Goal: Task Accomplishment & Management: Manage account settings

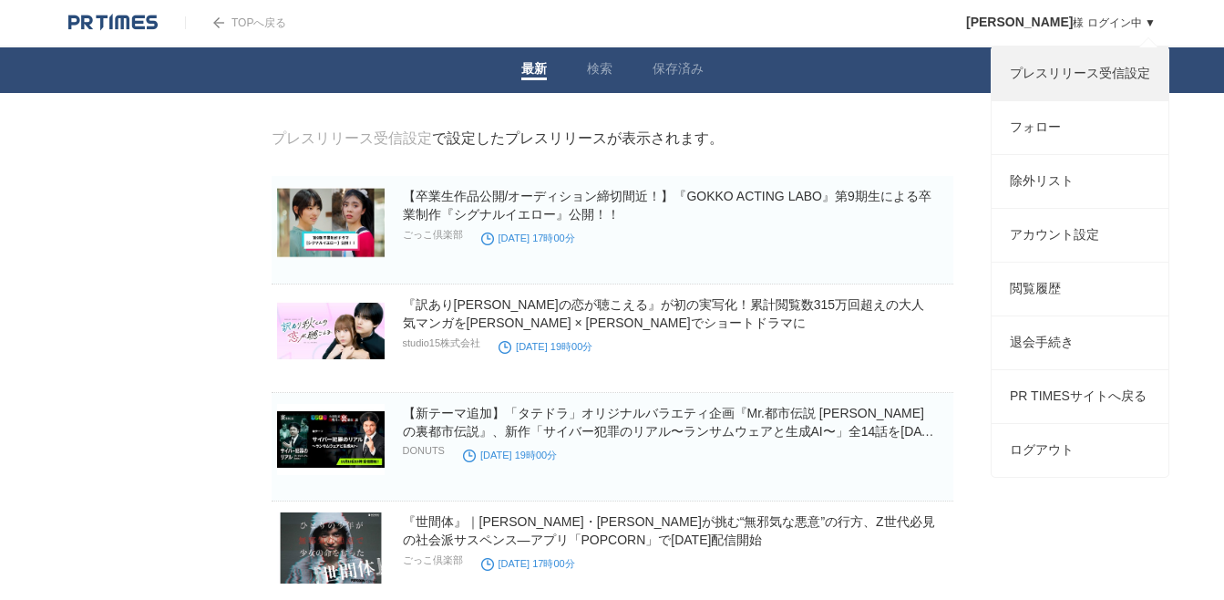
click at [1084, 67] on link "プレスリリース受信設定" at bounding box center [1080, 73] width 177 height 53
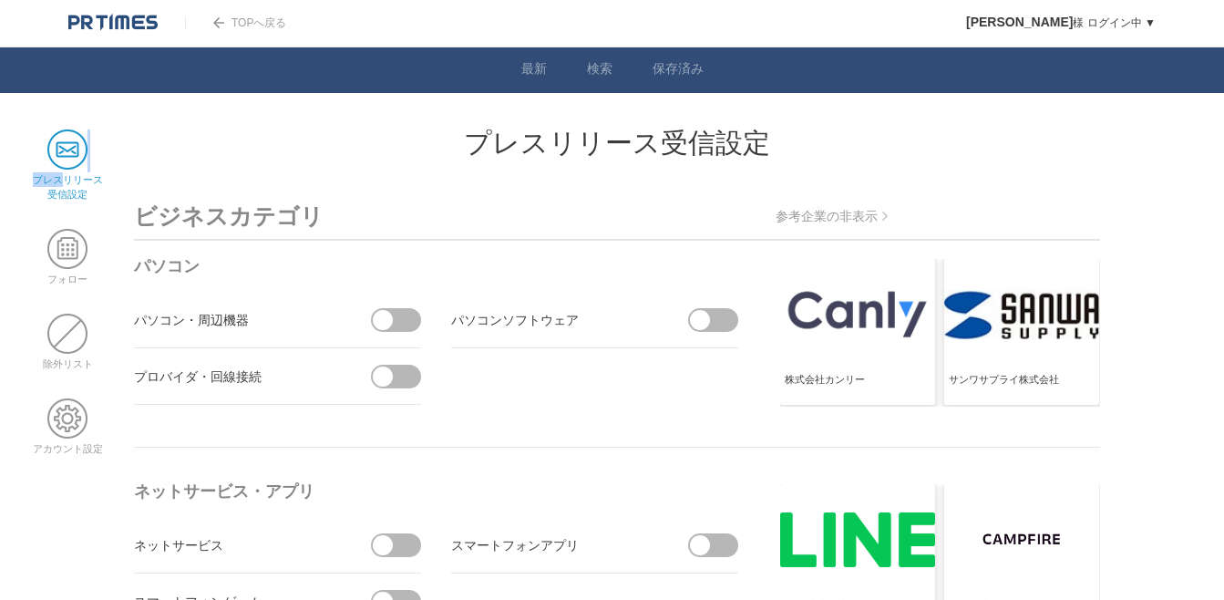
click at [65, 170] on li "プレスリリース 受信設定" at bounding box center [67, 165] width 77 height 72
drag, startPoint x: 64, startPoint y: 170, endPoint x: 60, endPoint y: 155, distance: 15.0
click at [60, 155] on span at bounding box center [67, 149] width 40 height 40
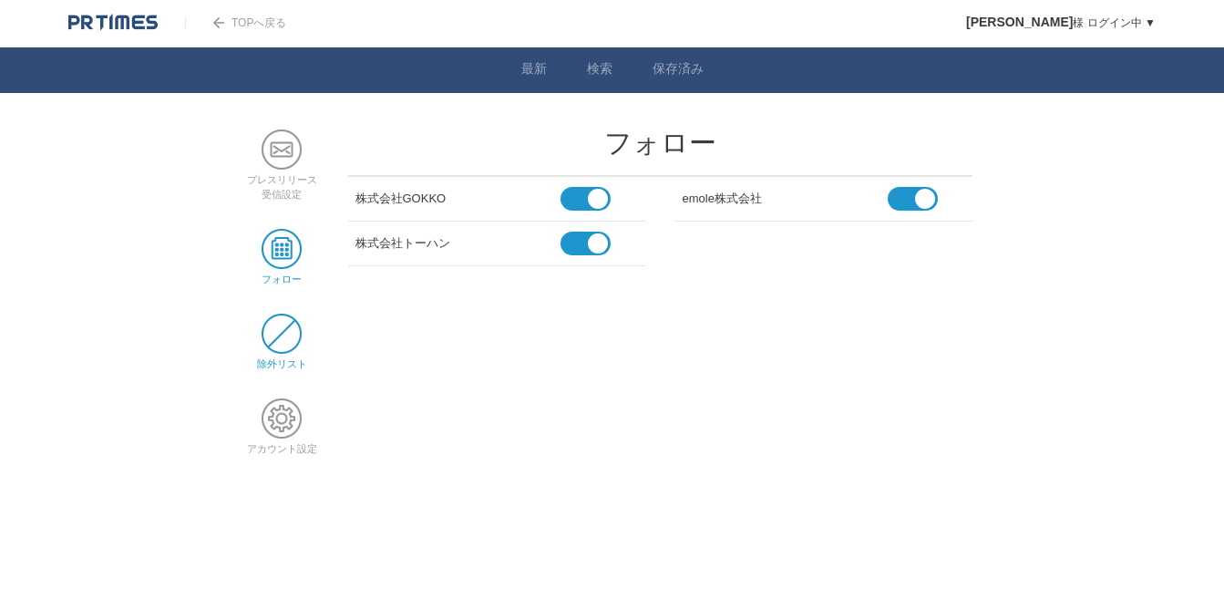
click at [277, 330] on span at bounding box center [282, 334] width 40 height 40
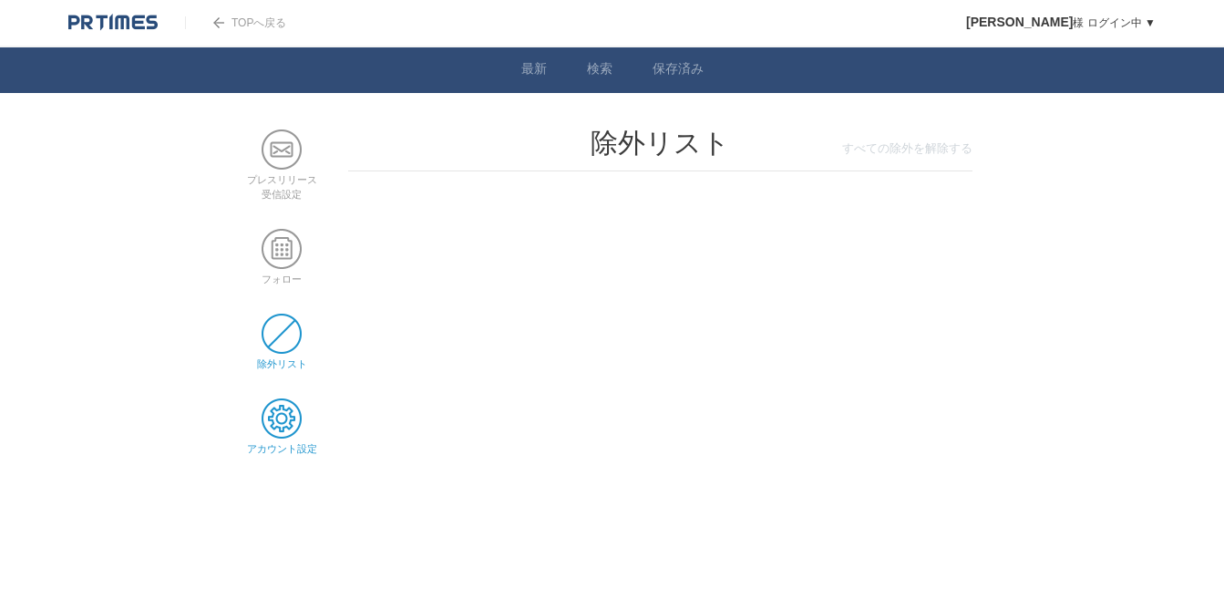
click at [292, 421] on span at bounding box center [282, 418] width 40 height 40
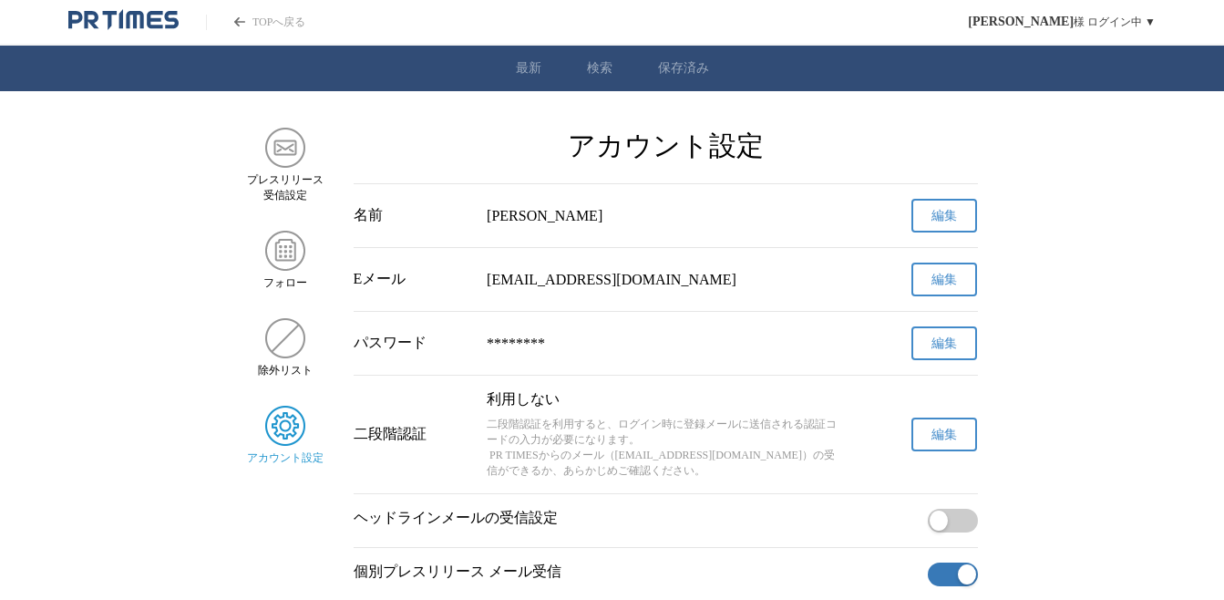
click at [247, 17] on link "TOPへ戻る" at bounding box center [255, 22] width 99 height 15
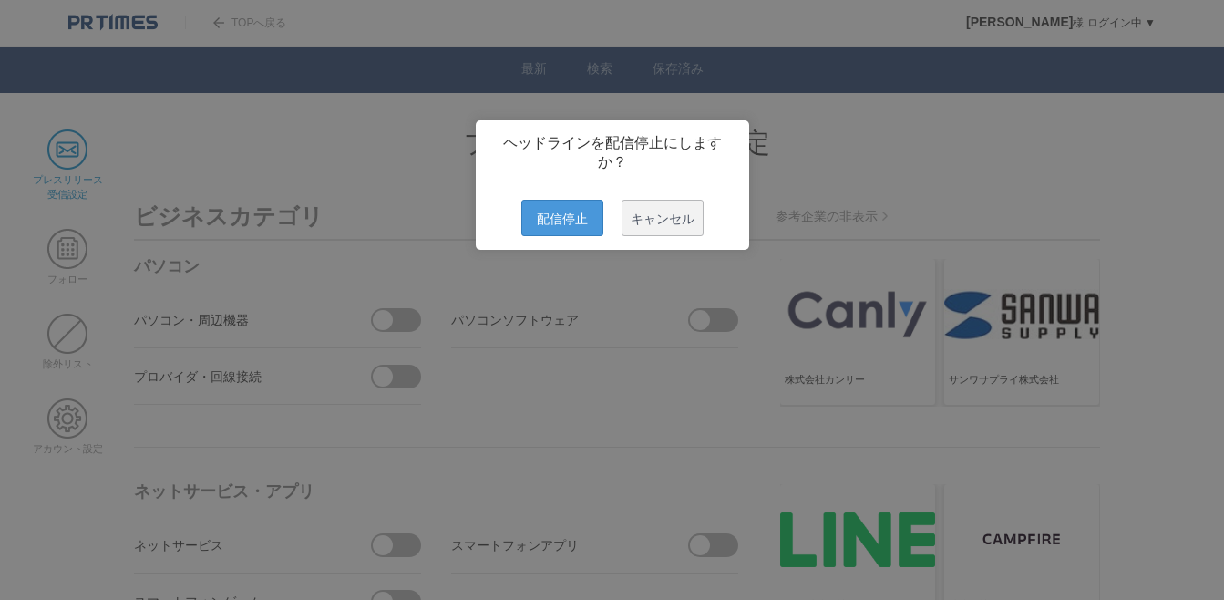
click at [555, 222] on span "配信停止" at bounding box center [563, 218] width 82 height 36
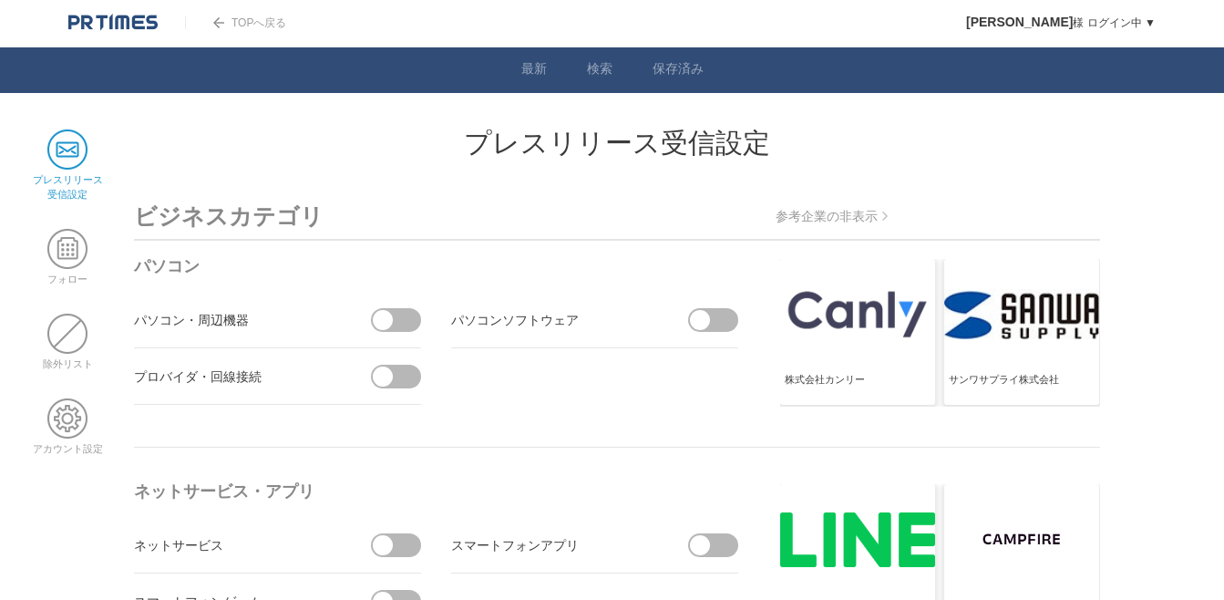
click at [815, 219] on p "参考企業の非表示" at bounding box center [832, 217] width 112 height 16
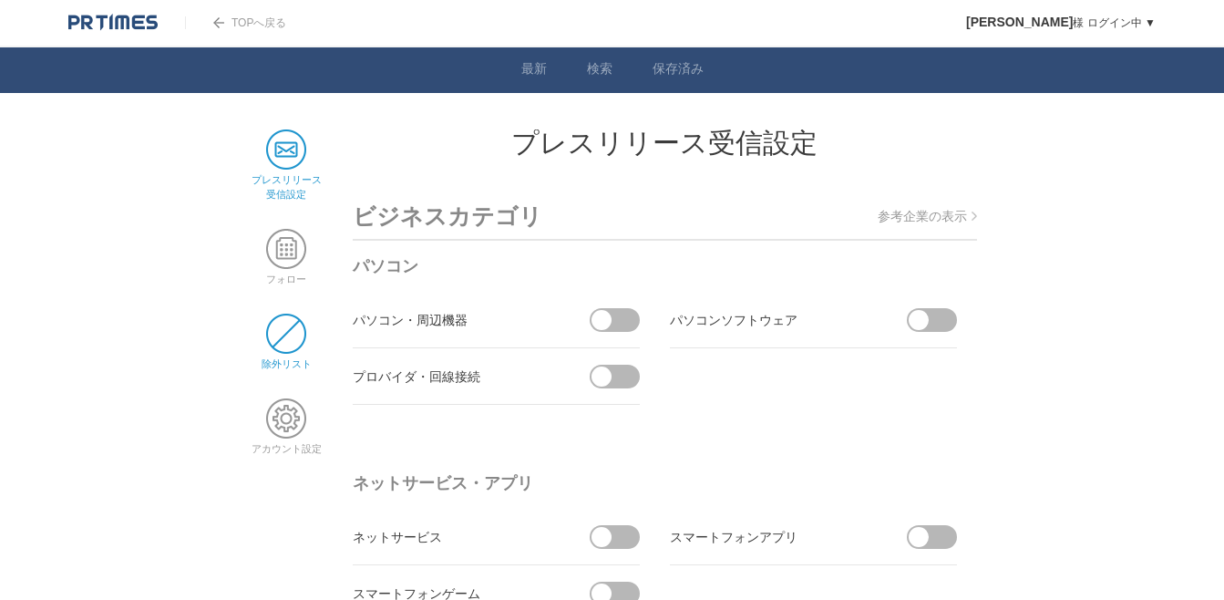
click at [284, 334] on span at bounding box center [286, 334] width 40 height 40
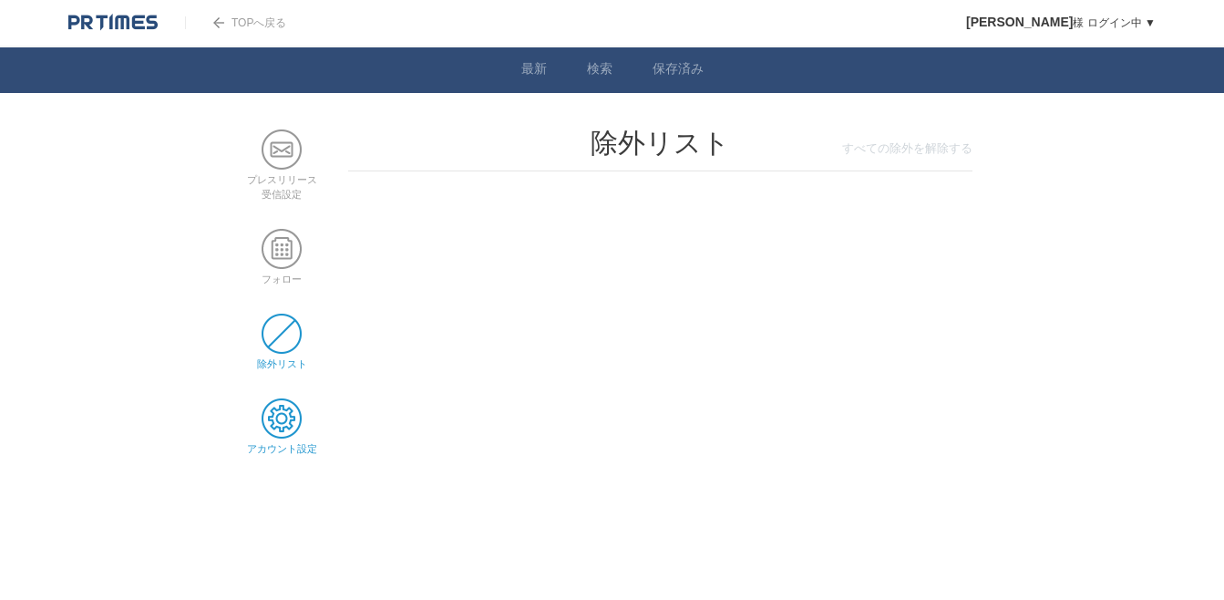
click at [288, 428] on span at bounding box center [282, 418] width 40 height 40
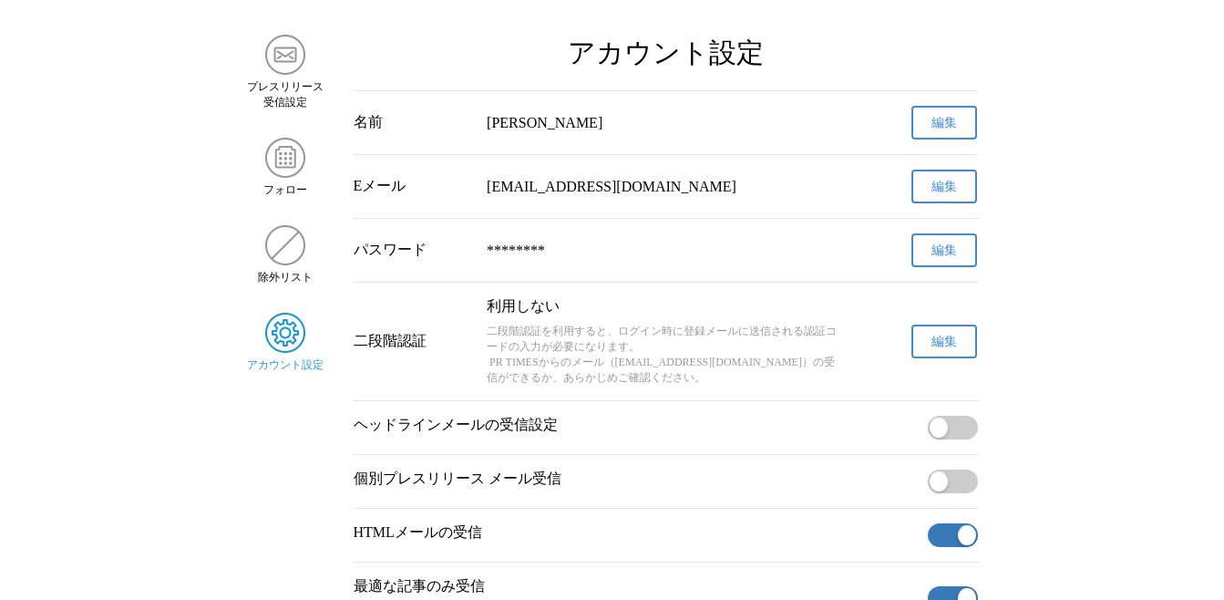
scroll to position [80, 0]
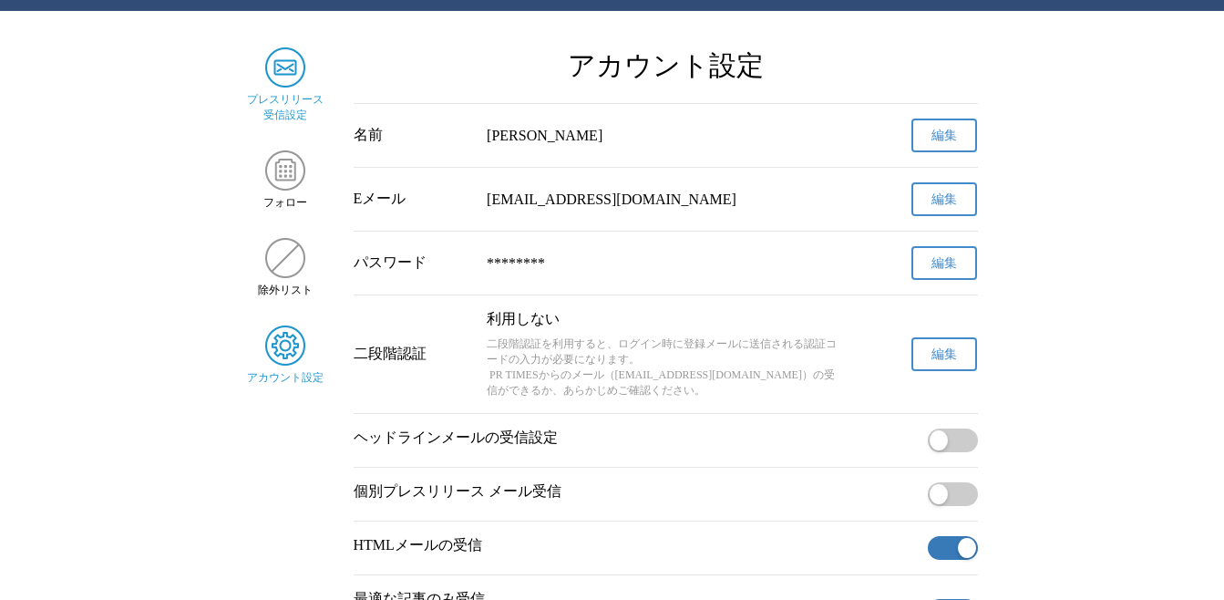
click at [293, 81] on img "サイドメニュー" at bounding box center [285, 67] width 40 height 40
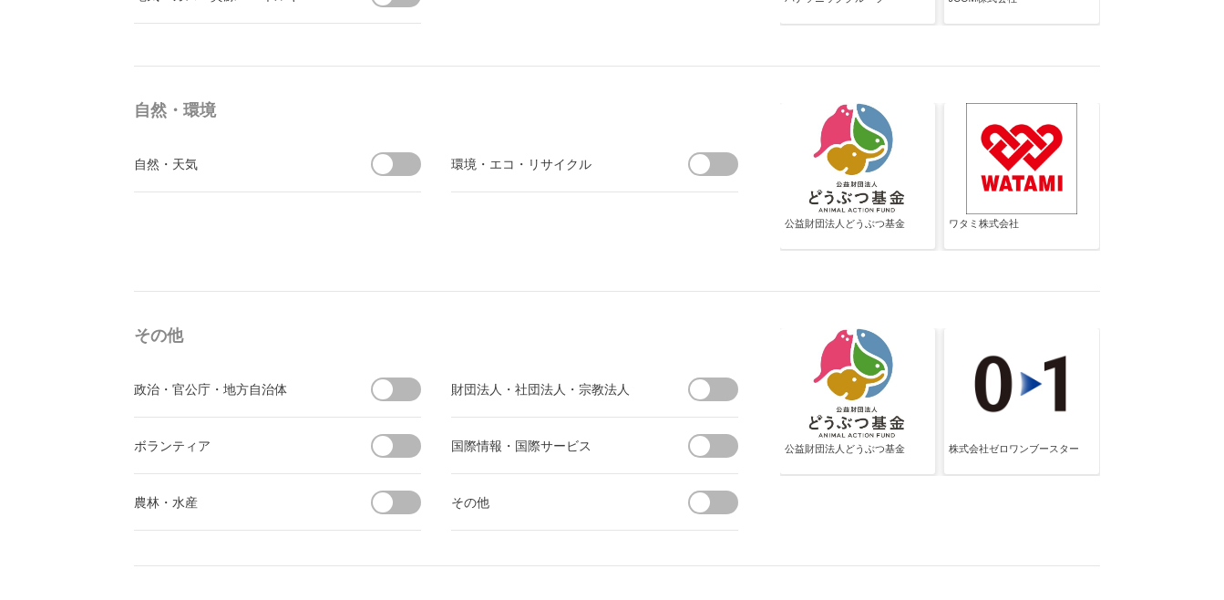
scroll to position [5897, 0]
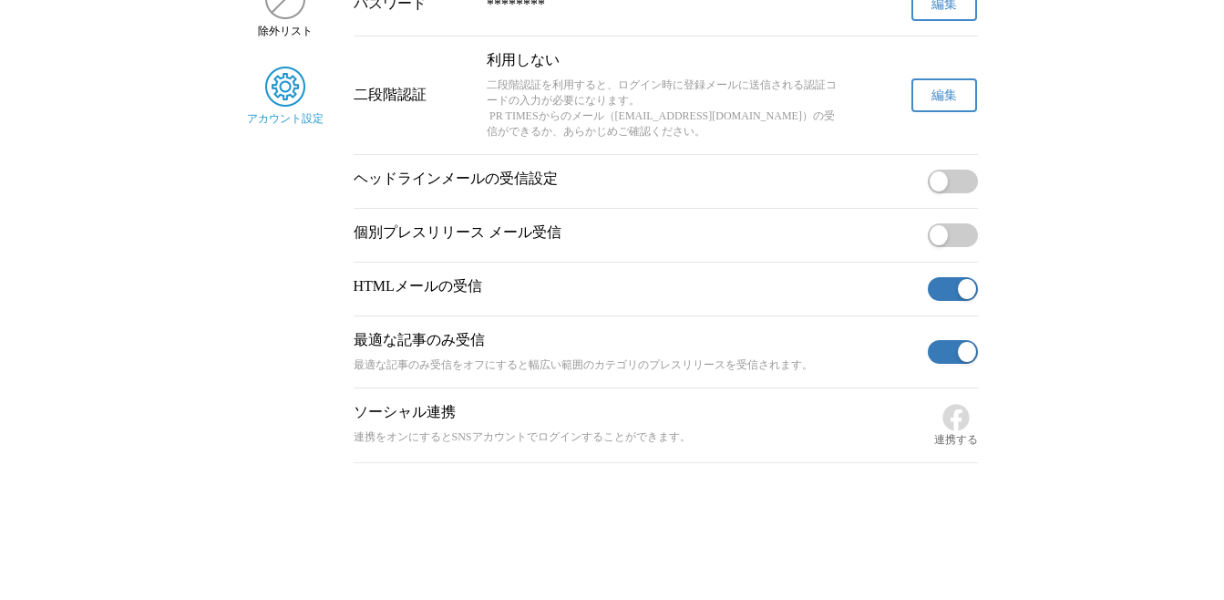
click at [958, 232] on button "button" at bounding box center [953, 235] width 50 height 24
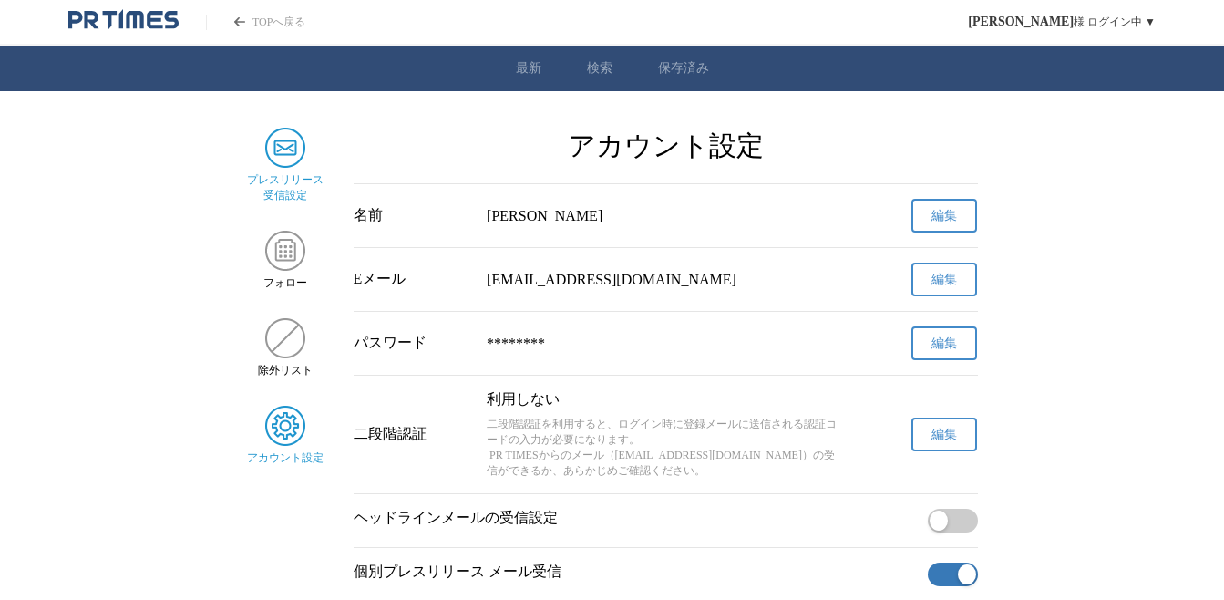
click at [294, 156] on img "サイドメニュー" at bounding box center [285, 148] width 40 height 40
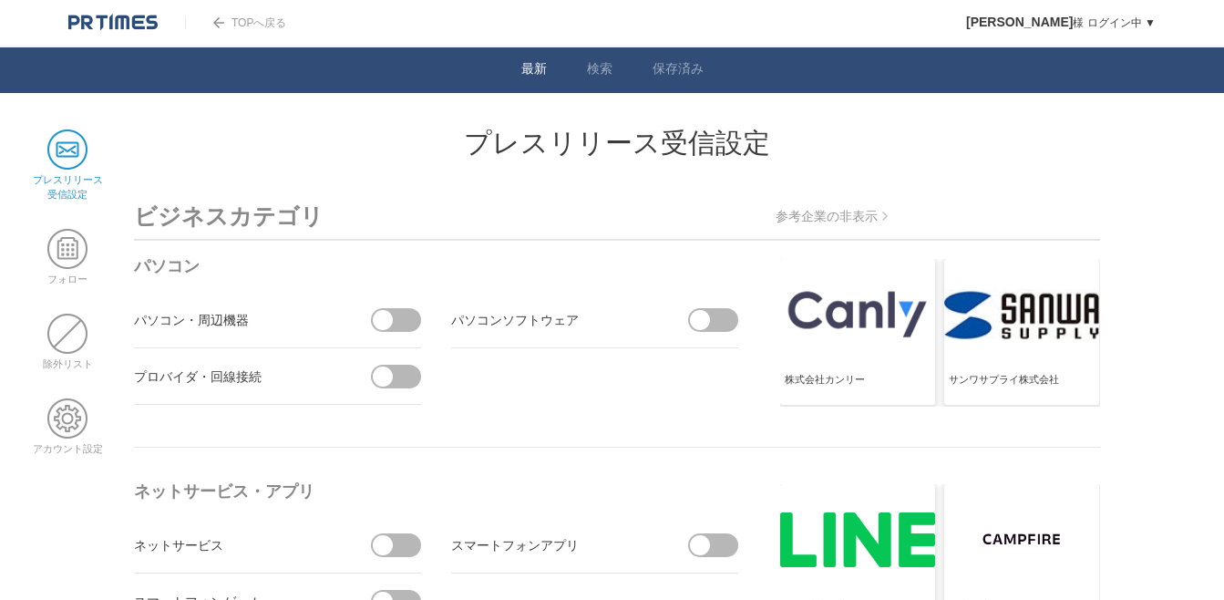
click at [543, 74] on link "最新" at bounding box center [535, 70] width 26 height 19
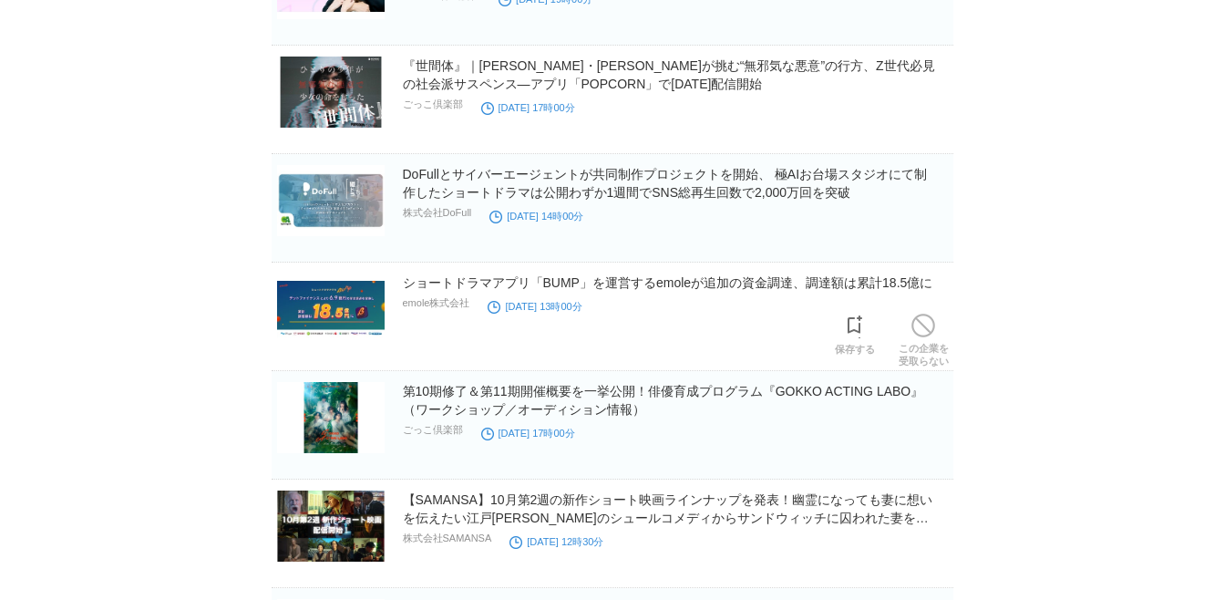
scroll to position [547, 0]
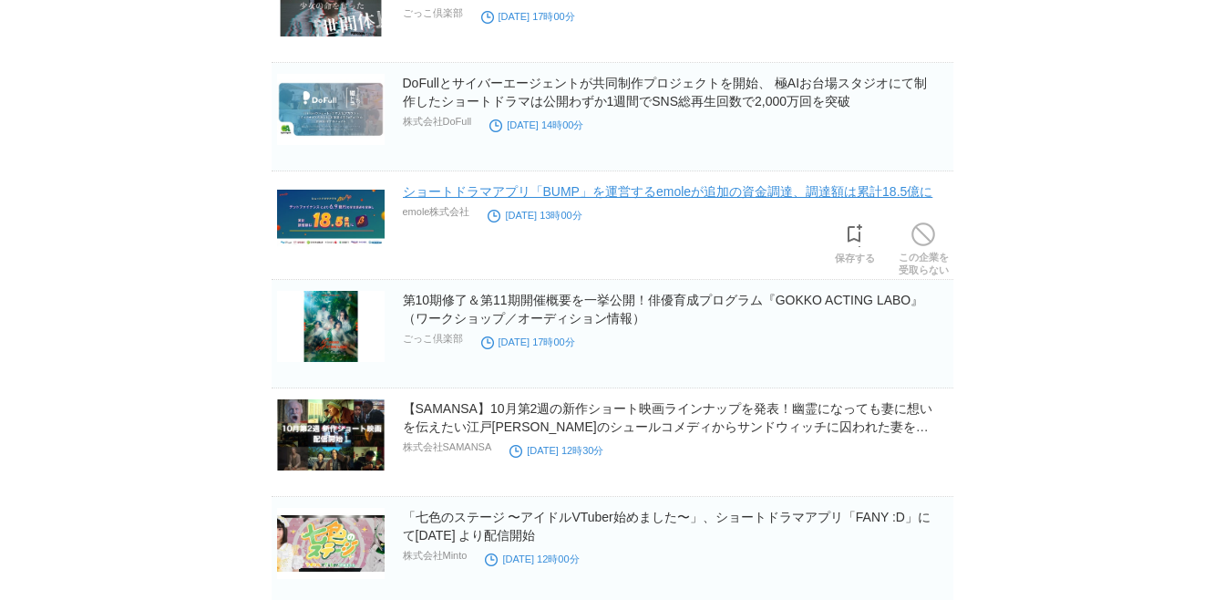
click at [732, 188] on link "ショートドラマアプリ「BUMP」を運営するemoleが追加の資金調達、調達額は累計18.5億に" at bounding box center [668, 191] width 531 height 15
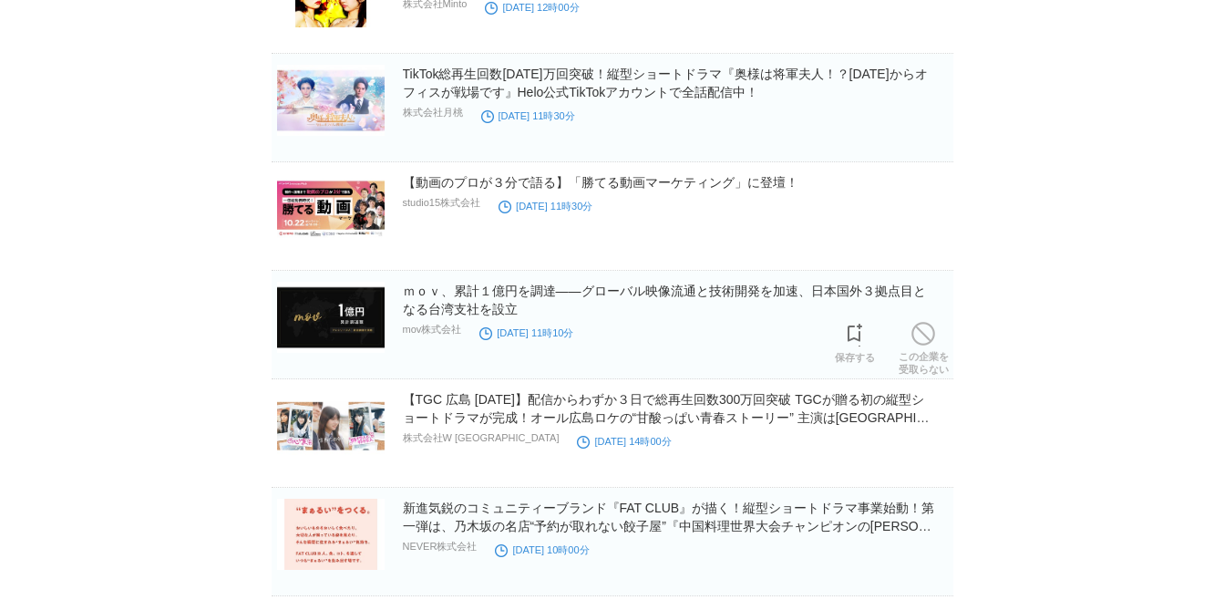
scroll to position [1732, 0]
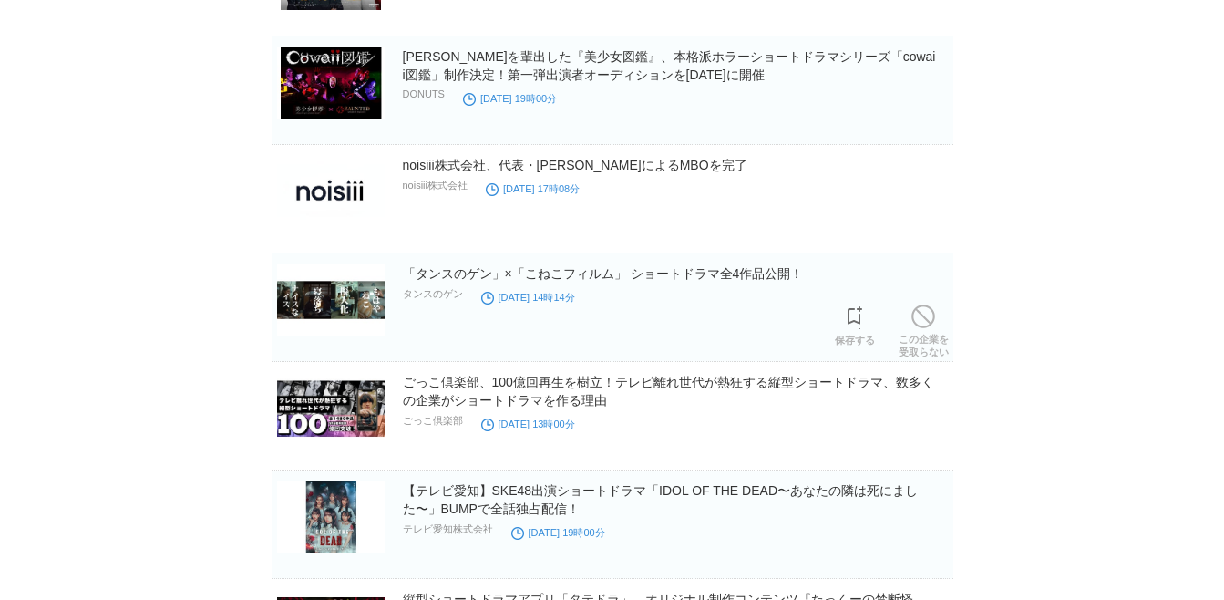
scroll to position [4559, 0]
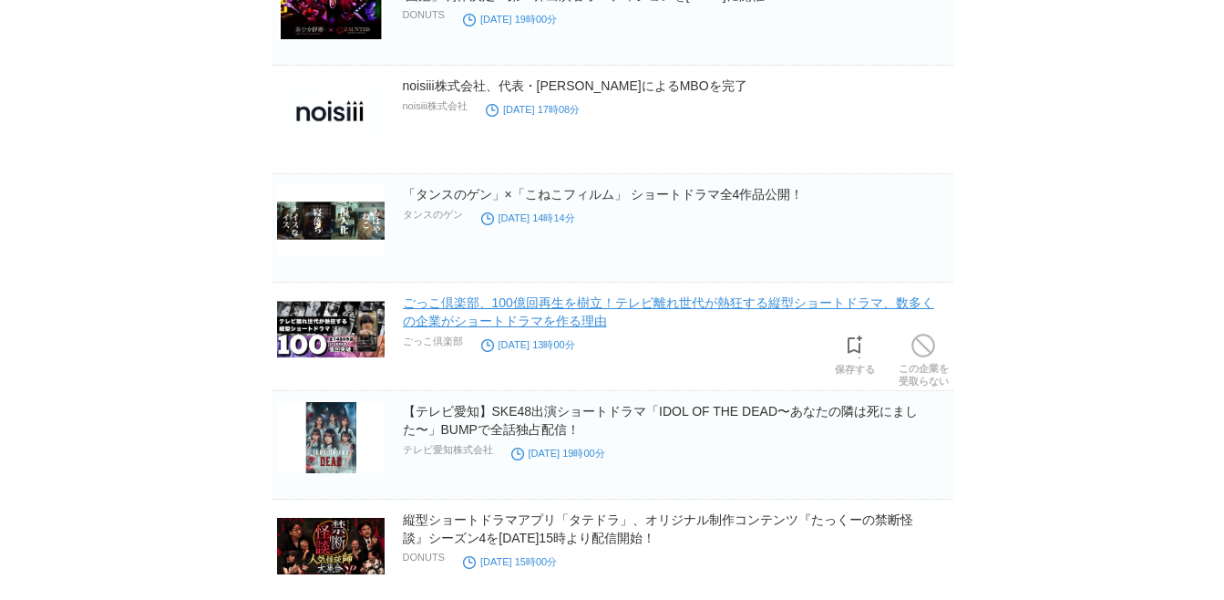
click at [701, 305] on link "ごっこ倶楽部、100億回再生を樹立！テレビ離れ世代が熱狂する縦型ショートドラマ、数多くの企業がショートドラマを作る理由" at bounding box center [669, 311] width 532 height 33
